Goal: Task Accomplishment & Management: Understand process/instructions

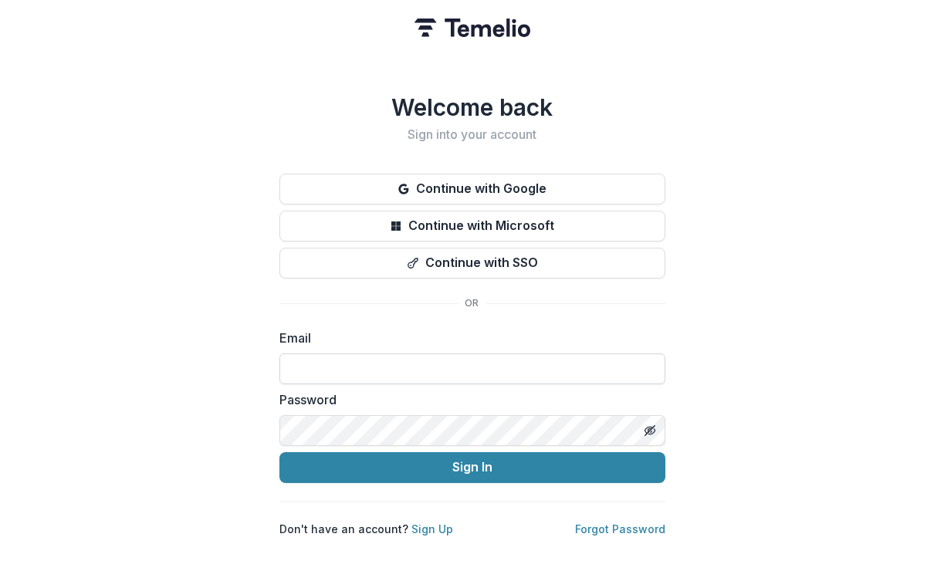
click at [374, 354] on input at bounding box center [472, 368] width 386 height 31
type input "**********"
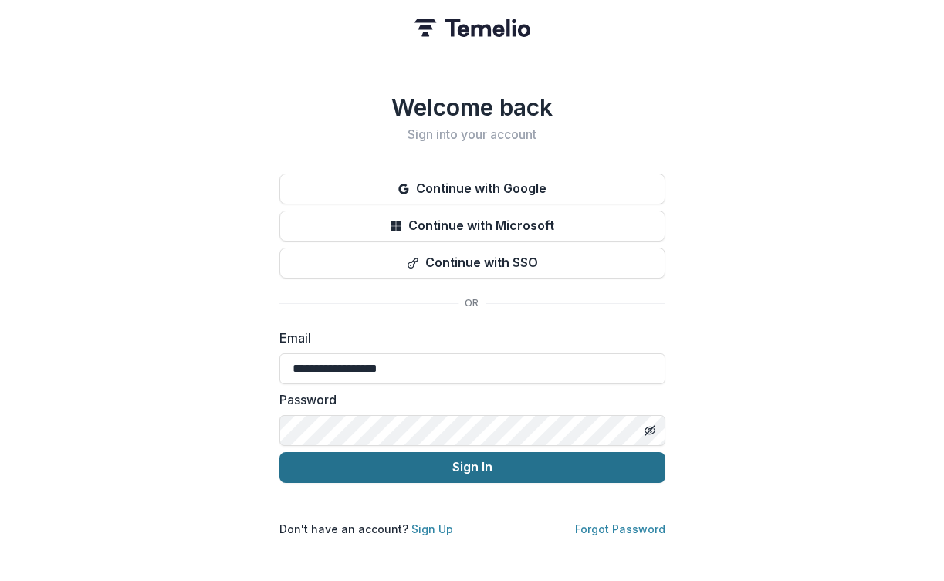
click at [381, 468] on button "Sign In" at bounding box center [472, 467] width 386 height 31
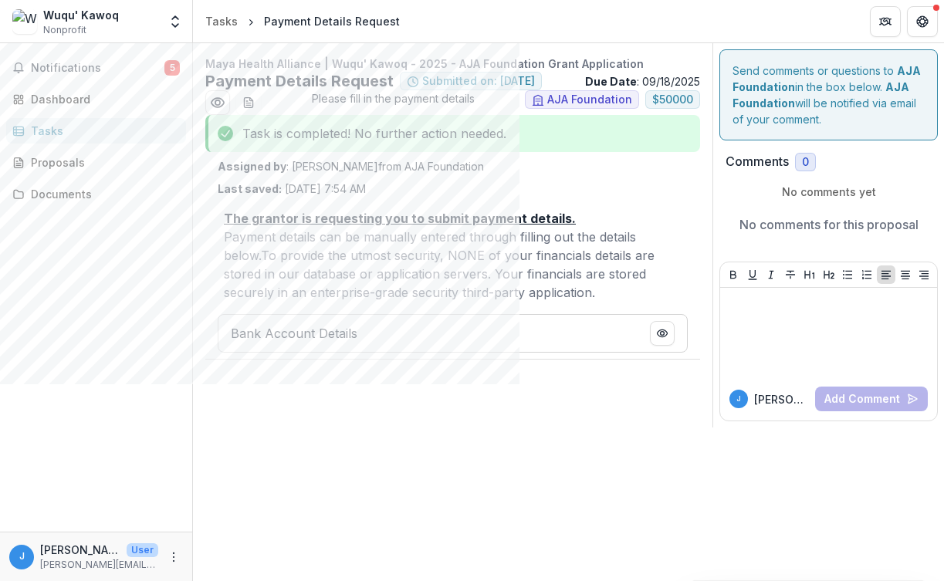
click at [350, 222] on u "The grantor is requesting you to submit payment details." at bounding box center [400, 218] width 352 height 15
click at [248, 102] on icon "download-word-button" at bounding box center [248, 102] width 12 height 12
click at [480, 325] on div "Bank Account Details" at bounding box center [453, 333] width 470 height 39
click at [661, 334] on icon "PDF Preview" at bounding box center [662, 333] width 12 height 12
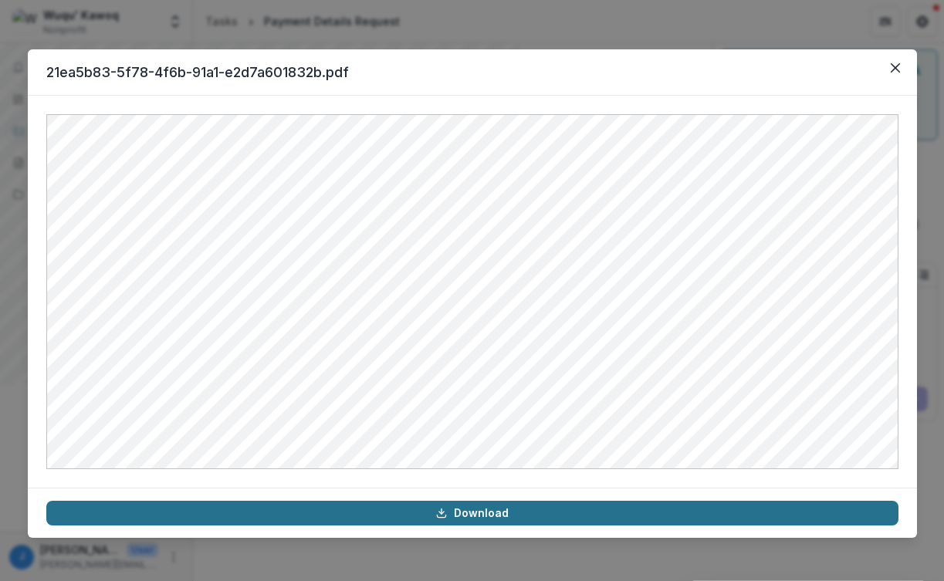
click at [463, 510] on link "Download" at bounding box center [472, 513] width 852 height 25
